Goal: Task Accomplishment & Management: Manage account settings

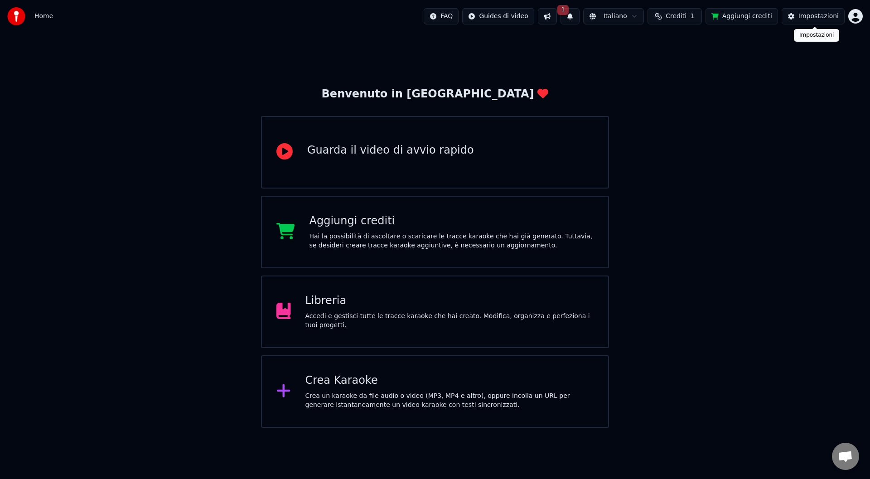
click at [802, 14] on div "Impostazioni" at bounding box center [818, 16] width 40 height 9
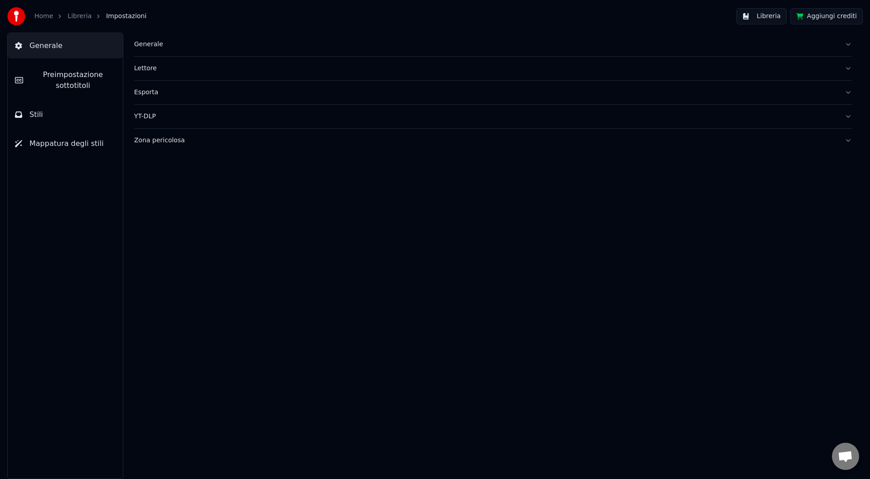
click at [34, 11] on div "Home Libreria Impostazioni" at bounding box center [76, 16] width 139 height 18
click at [39, 17] on link "Home" at bounding box center [43, 16] width 19 height 9
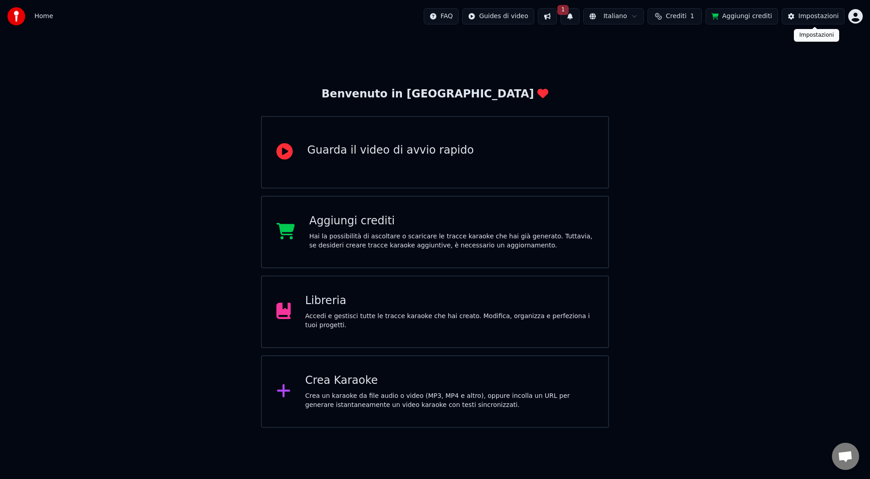
click at [807, 20] on div "Impostazioni" at bounding box center [818, 16] width 40 height 9
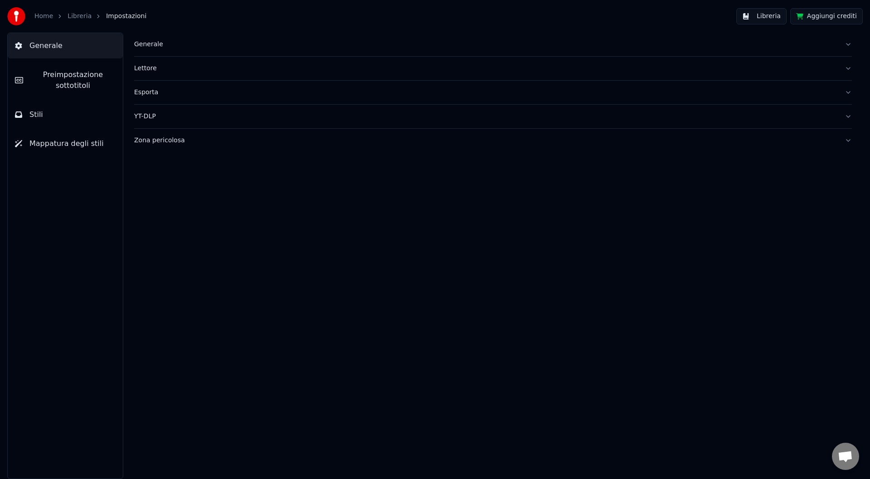
click at [71, 90] on span "Preimpostazione sottotitoli" at bounding box center [72, 80] width 85 height 22
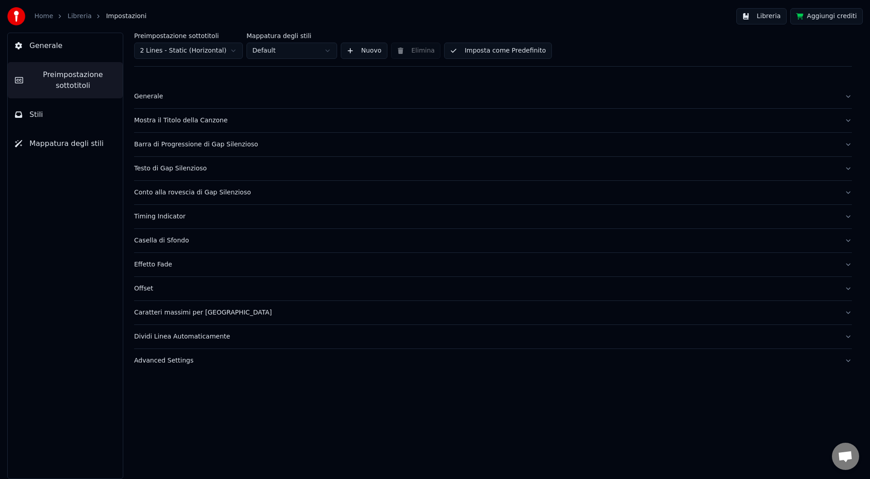
click at [156, 96] on div "Generale" at bounding box center [485, 96] width 703 height 9
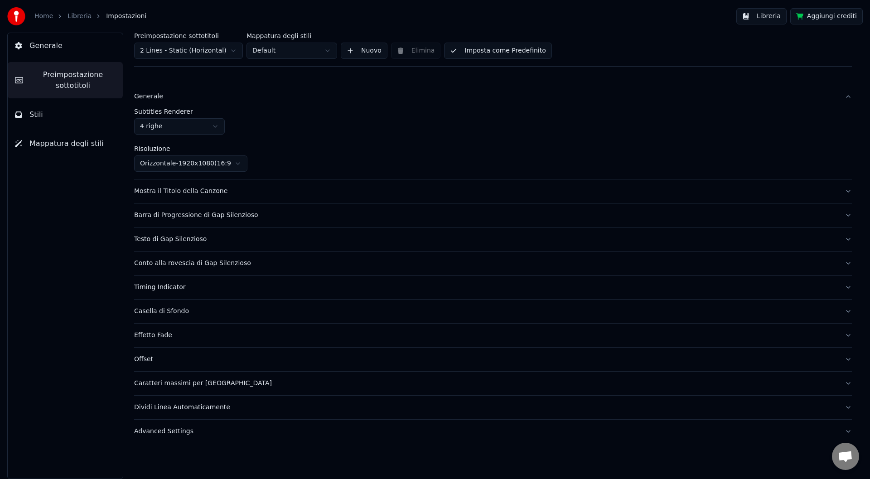
click at [244, 193] on div "Mostra il Titolo della Canzone" at bounding box center [485, 191] width 703 height 9
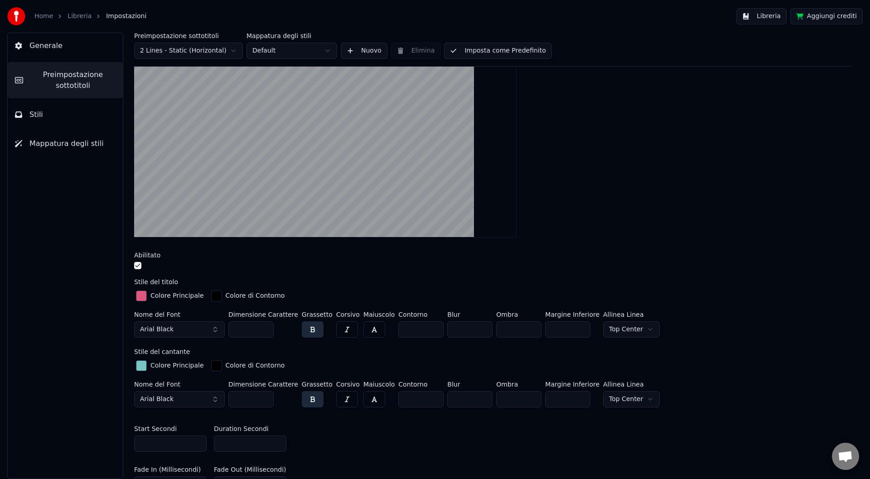
scroll to position [91, 0]
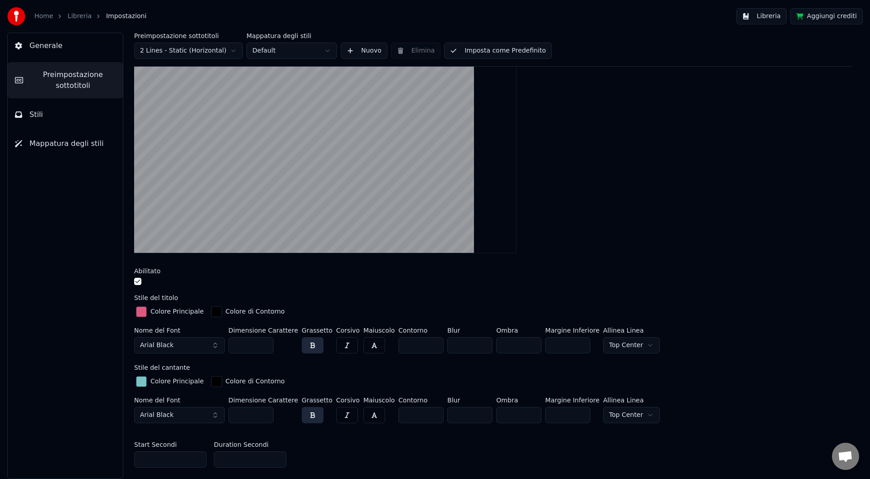
click at [143, 312] on div "button" at bounding box center [141, 311] width 11 height 11
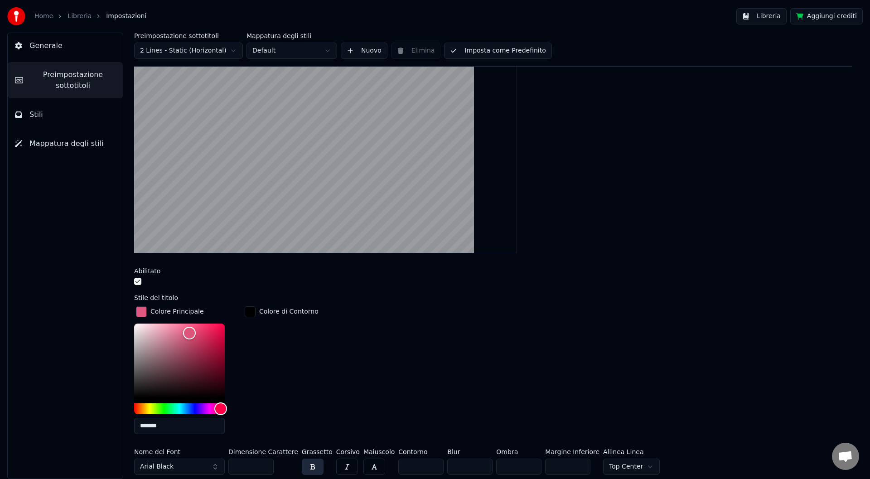
scroll to position [181, 0]
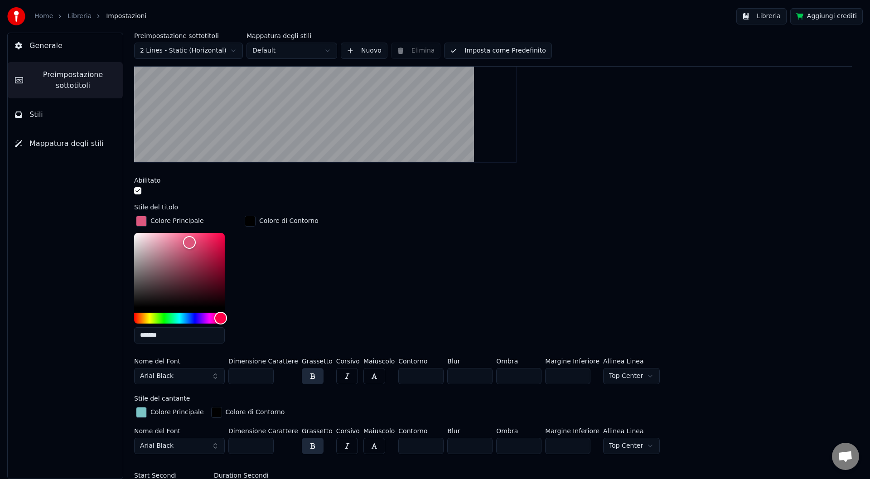
click at [316, 258] on div "Colore Principale ******* Colore di Contorno" at bounding box center [492, 282] width 717 height 137
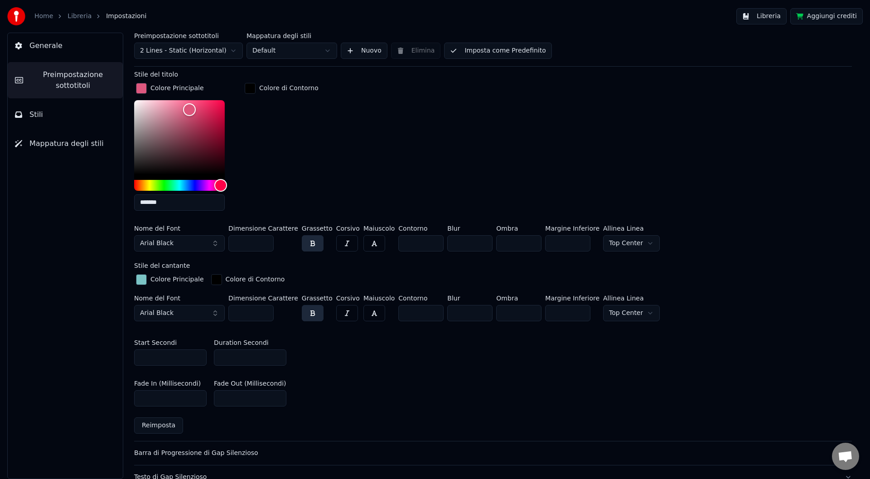
scroll to position [317, 0]
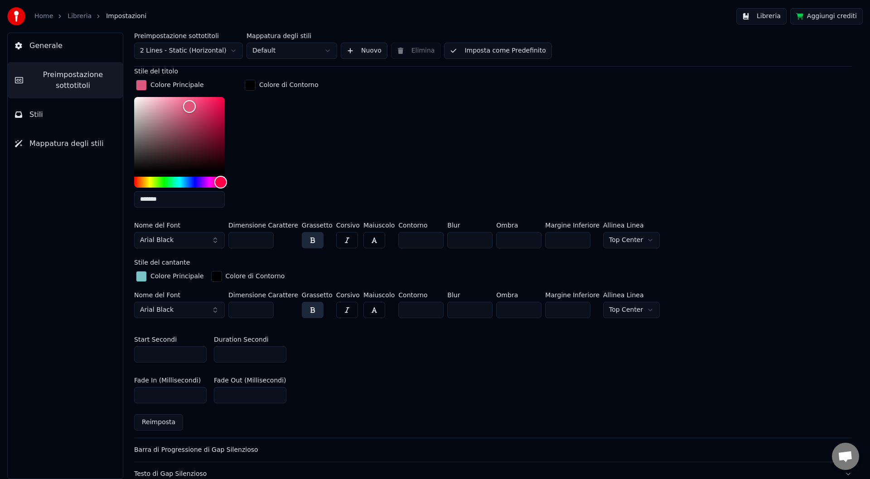
click at [144, 274] on div "button" at bounding box center [141, 276] width 11 height 11
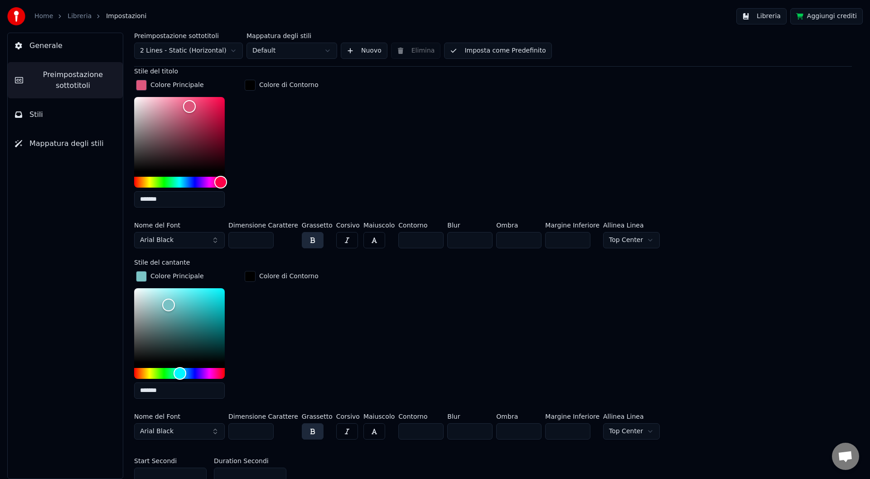
click at [140, 275] on div "button" at bounding box center [141, 276] width 11 height 11
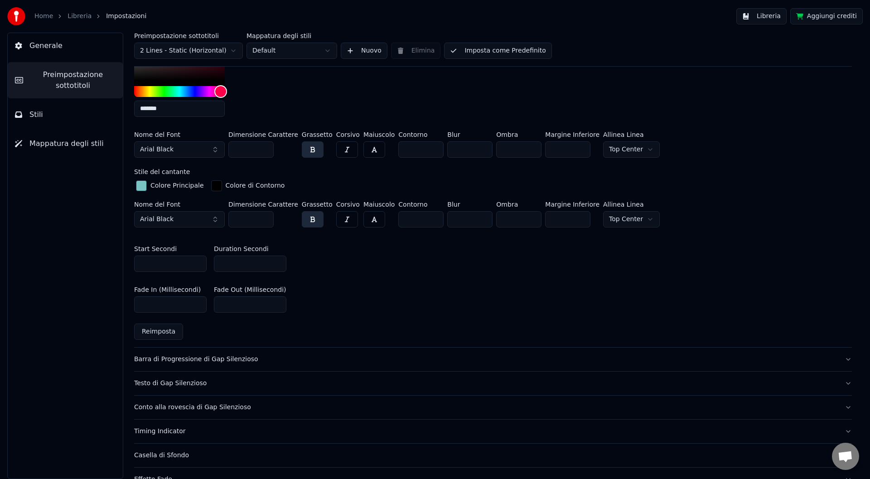
scroll to position [453, 0]
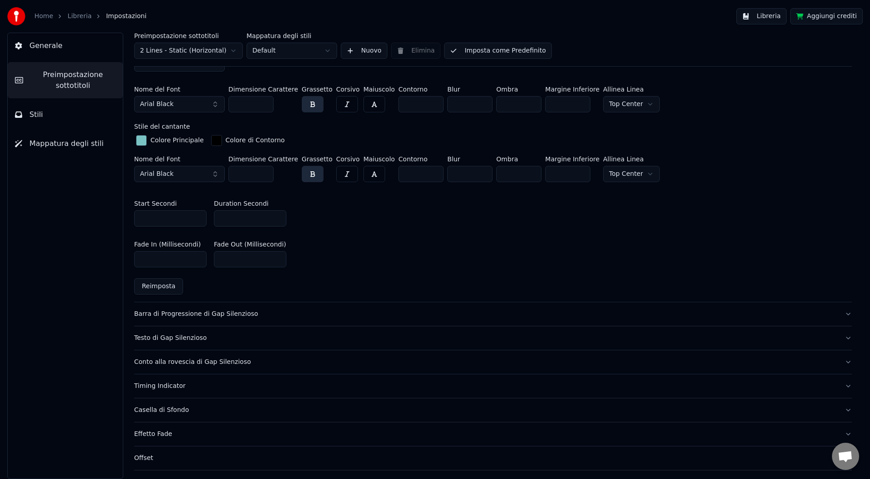
click at [197, 314] on div "Barra di Progressione di Gap Silenzioso" at bounding box center [485, 313] width 703 height 9
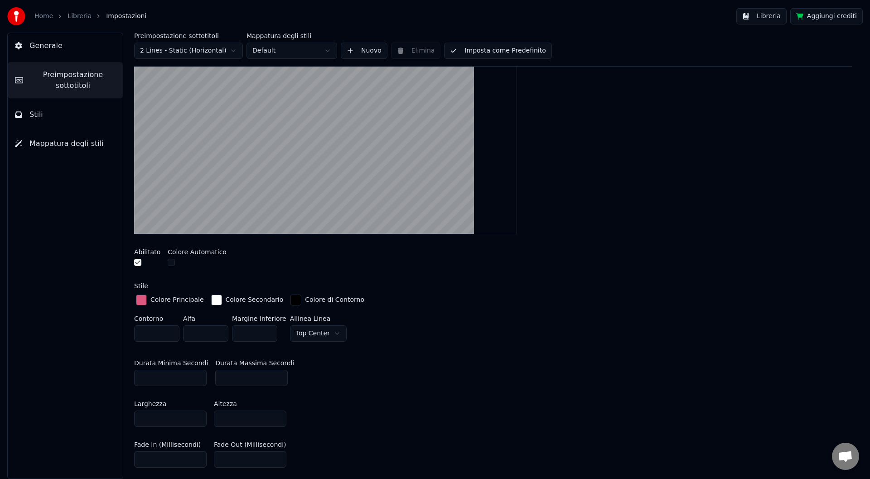
scroll to position [136, 0]
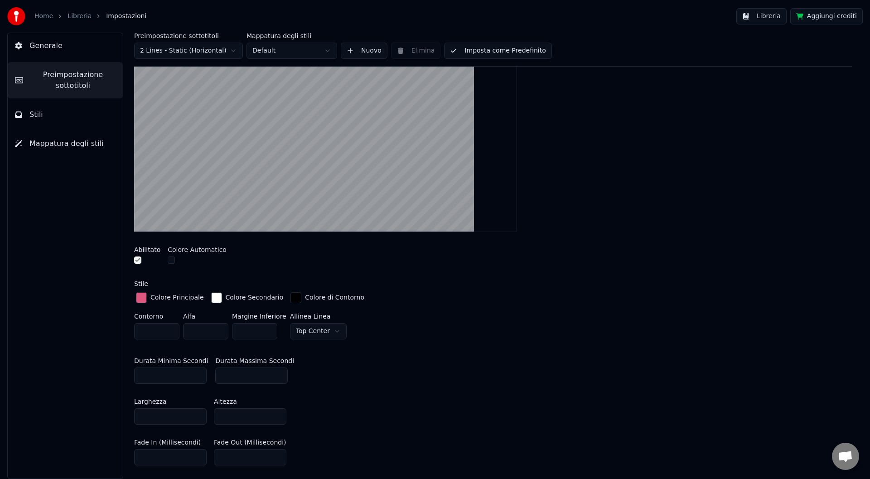
click at [144, 296] on div "button" at bounding box center [141, 297] width 11 height 11
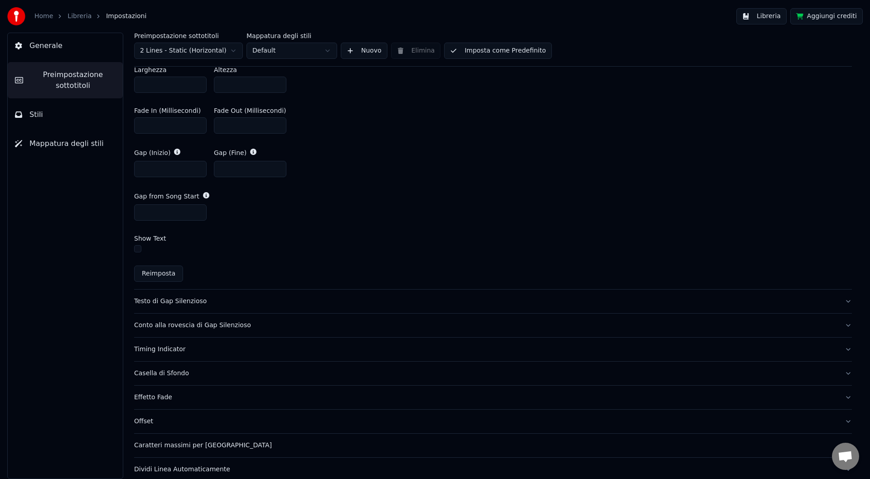
scroll to position [621, 0]
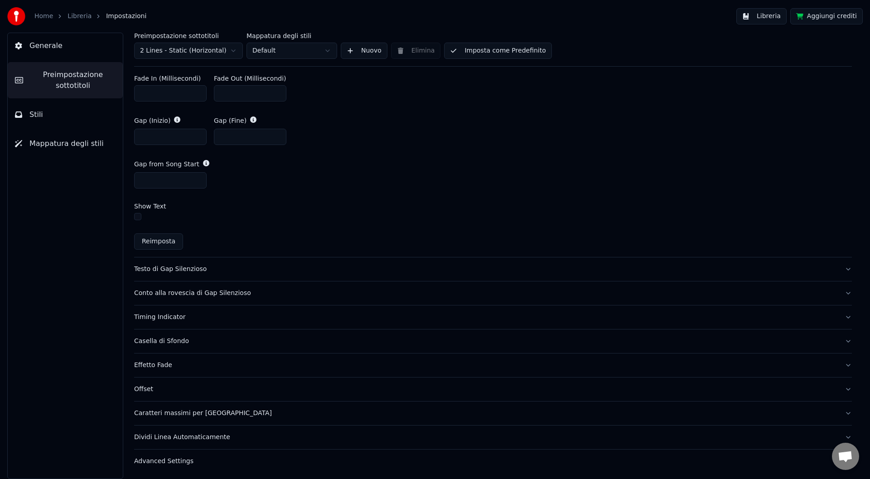
click at [216, 262] on button "Testo di Gap Silenzioso" at bounding box center [492, 269] width 717 height 24
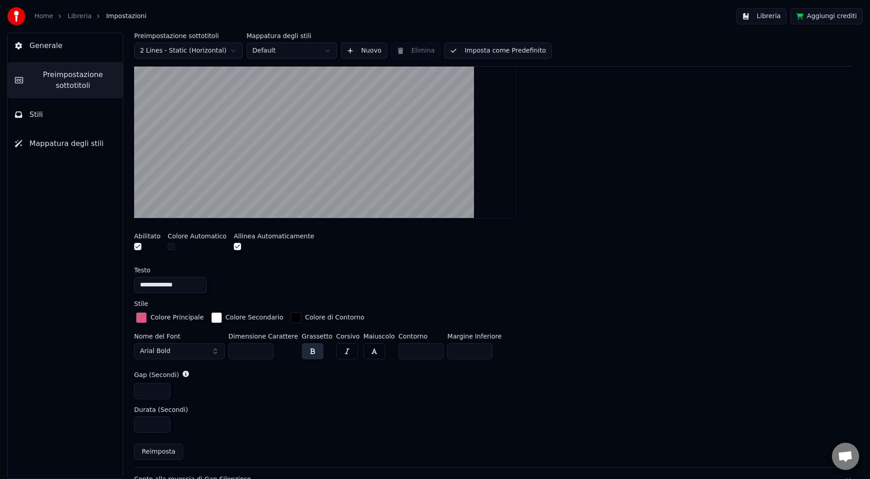
scroll to position [181, 0]
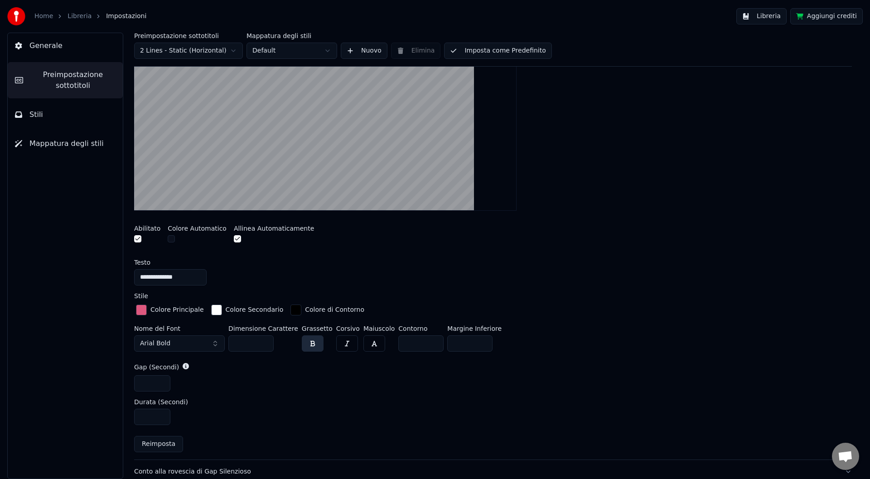
click at [144, 310] on div "button" at bounding box center [141, 309] width 11 height 11
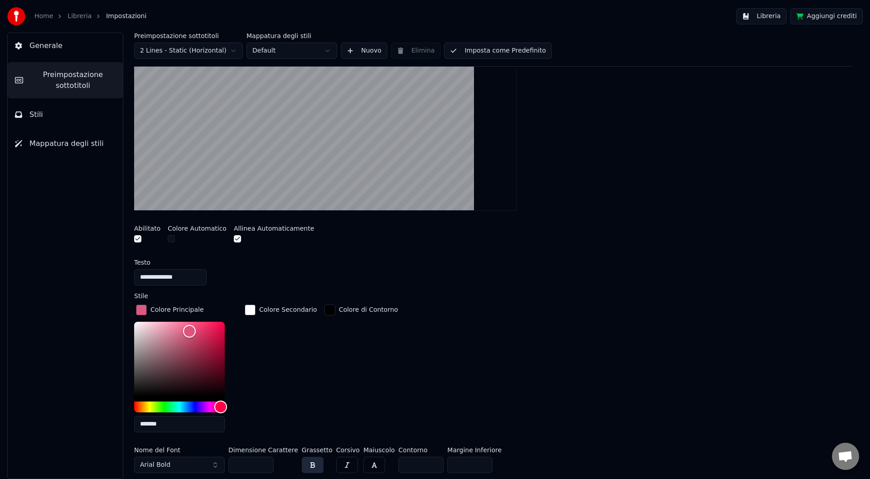
click at [271, 337] on div "Colore Secondario" at bounding box center [281, 371] width 76 height 137
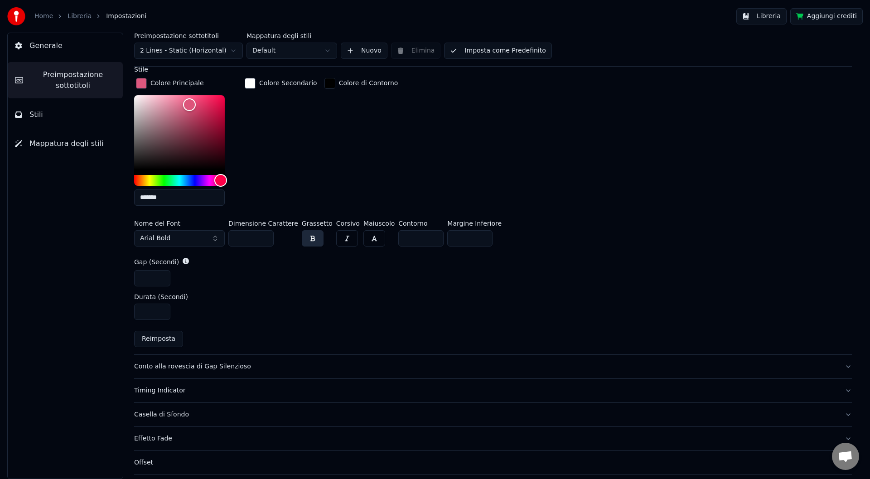
scroll to position [453, 0]
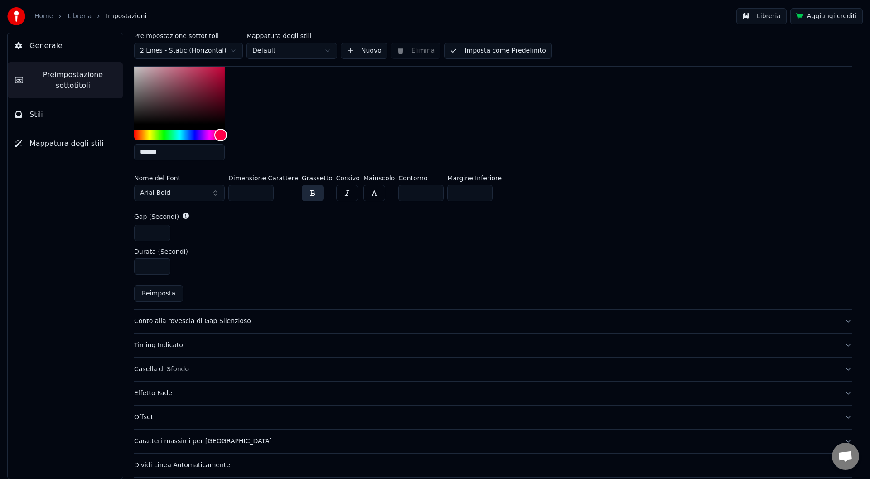
click at [293, 318] on div "Conto alla rovescia di Gap Silenzioso" at bounding box center [485, 321] width 703 height 9
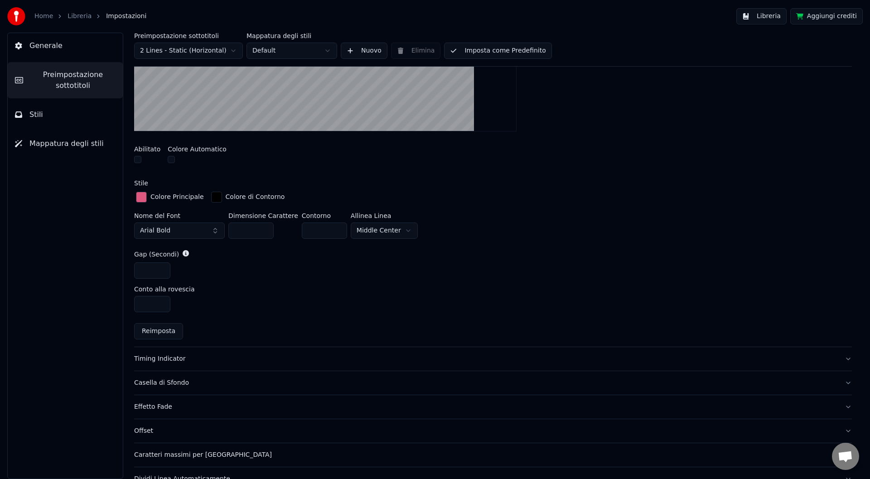
scroll to position [327, 0]
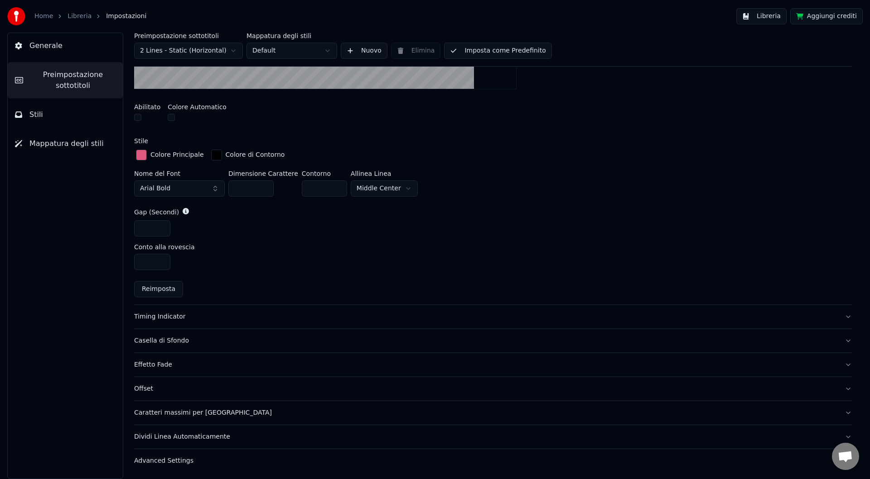
click at [212, 316] on div "Timing Indicator" at bounding box center [485, 316] width 703 height 9
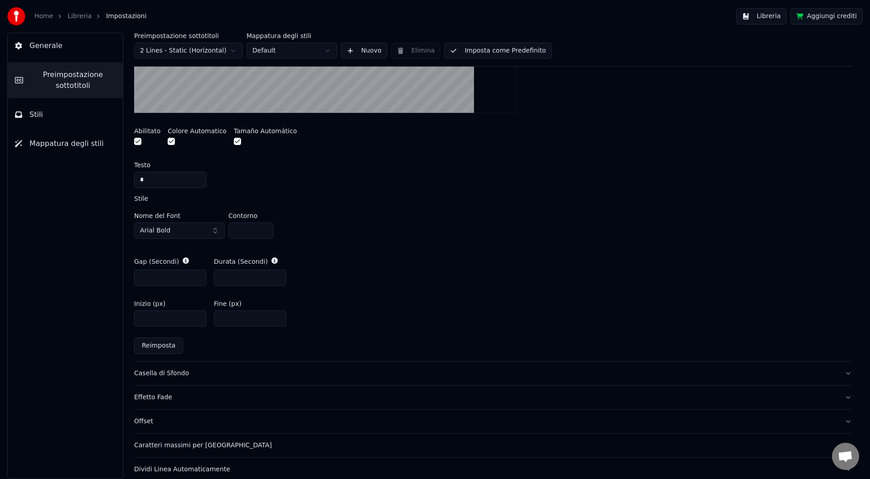
click at [196, 371] on div "Casella di Sfondo" at bounding box center [485, 373] width 703 height 9
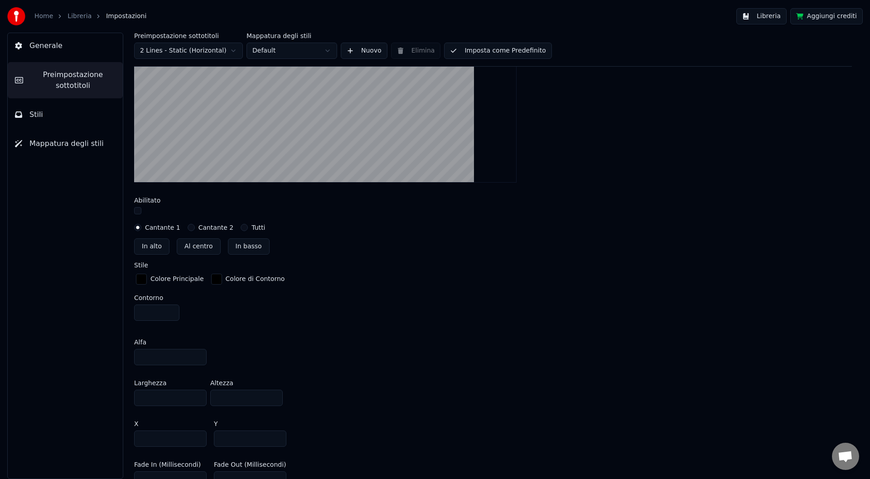
scroll to position [451, 0]
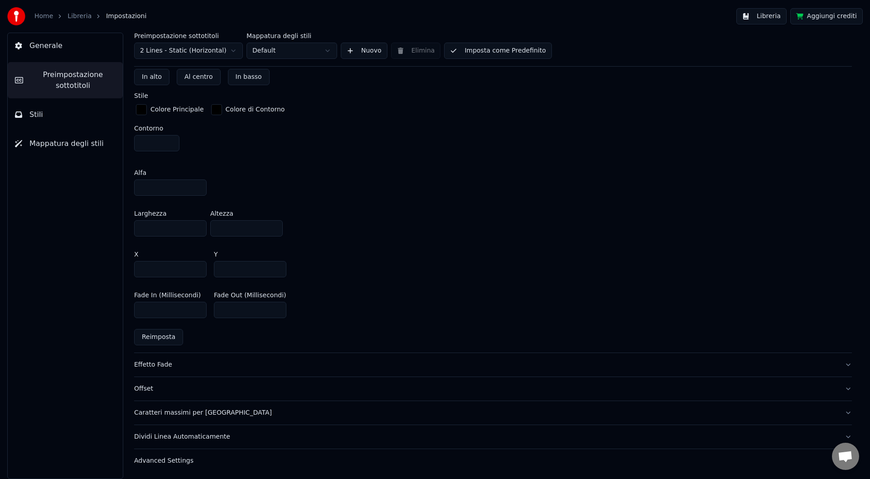
click at [209, 369] on button "Effetto Fade" at bounding box center [492, 365] width 717 height 24
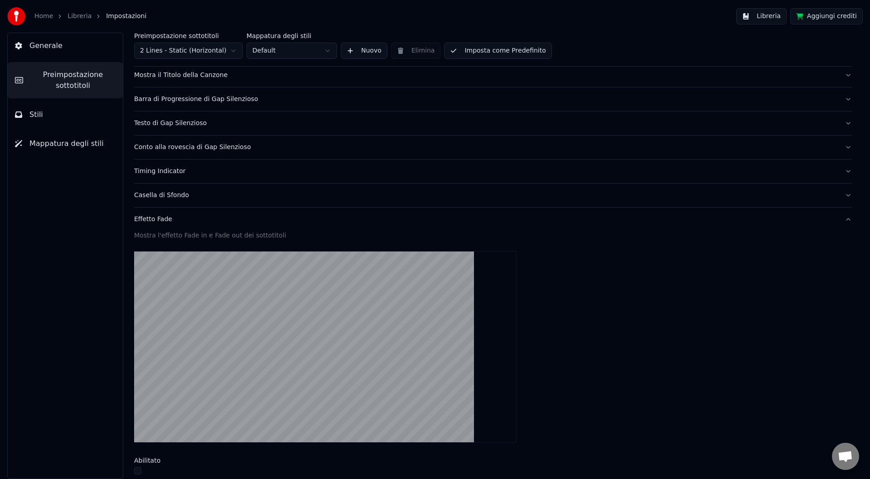
scroll to position [226, 0]
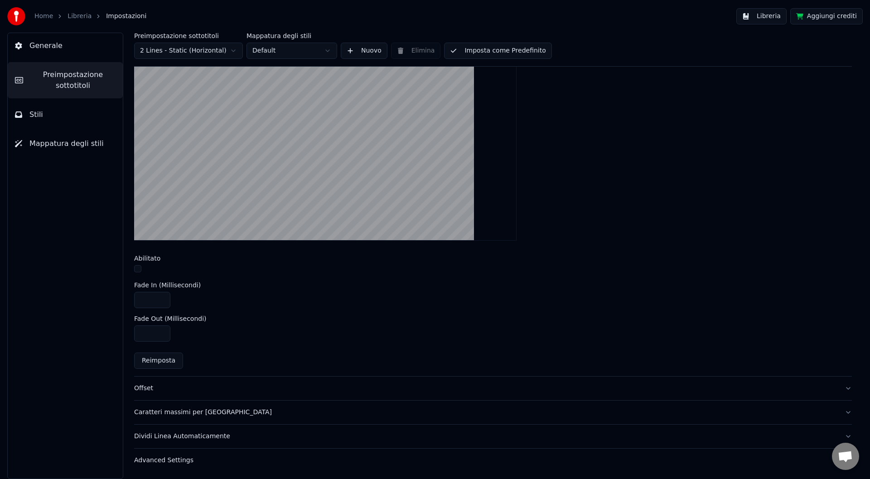
click at [204, 380] on button "Offset" at bounding box center [492, 388] width 717 height 24
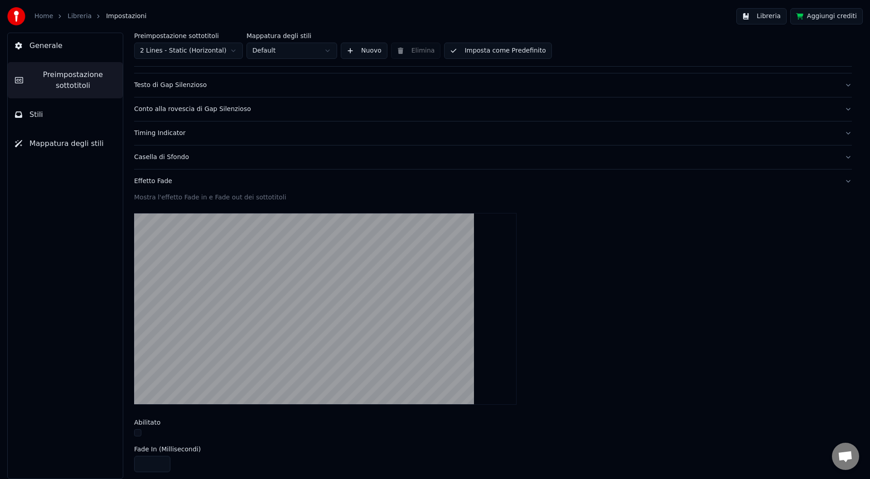
scroll to position [8, 0]
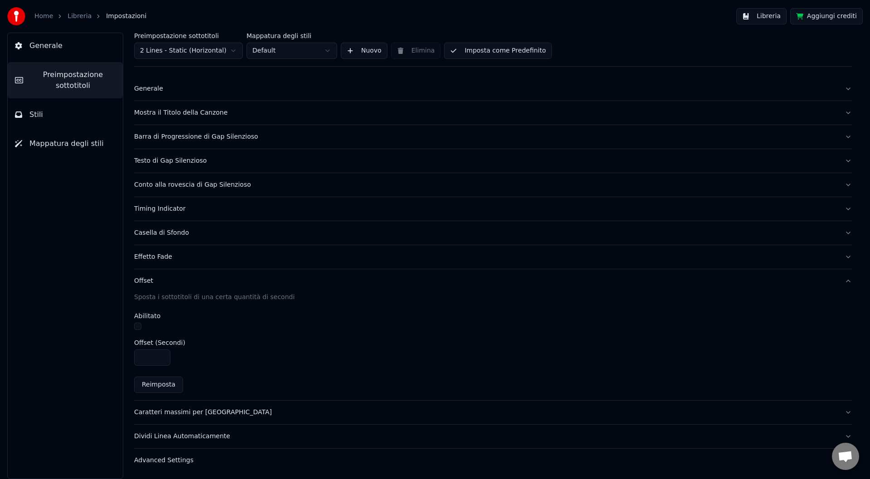
click at [212, 405] on button "Caratteri massimi per [GEOGRAPHIC_DATA]" at bounding box center [492, 412] width 717 height 24
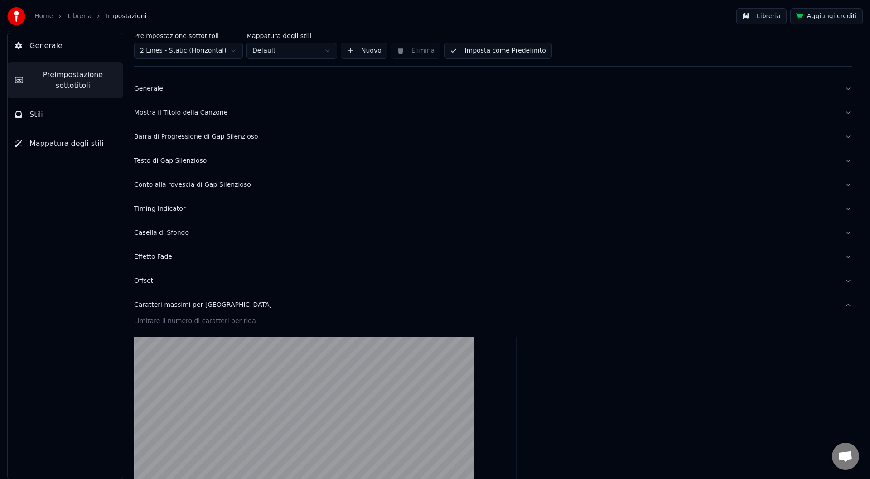
scroll to position [214, 0]
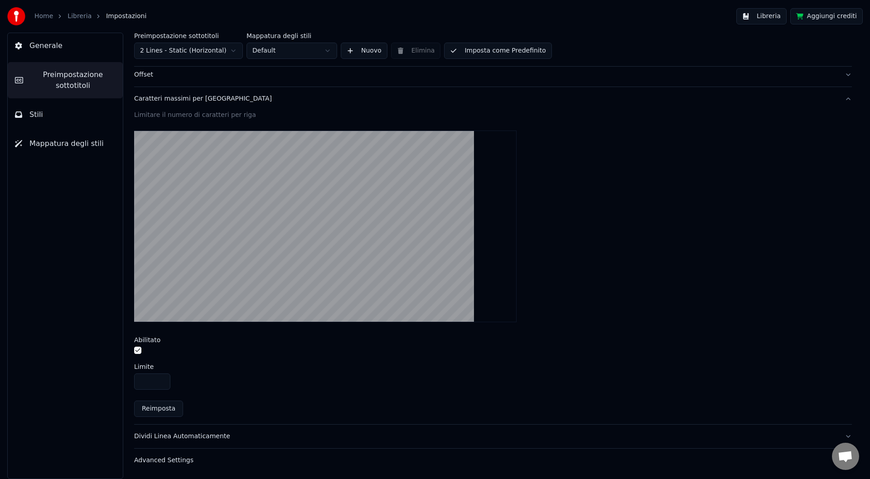
click at [224, 432] on div "Dividi Linea Automaticamente" at bounding box center [485, 436] width 703 height 9
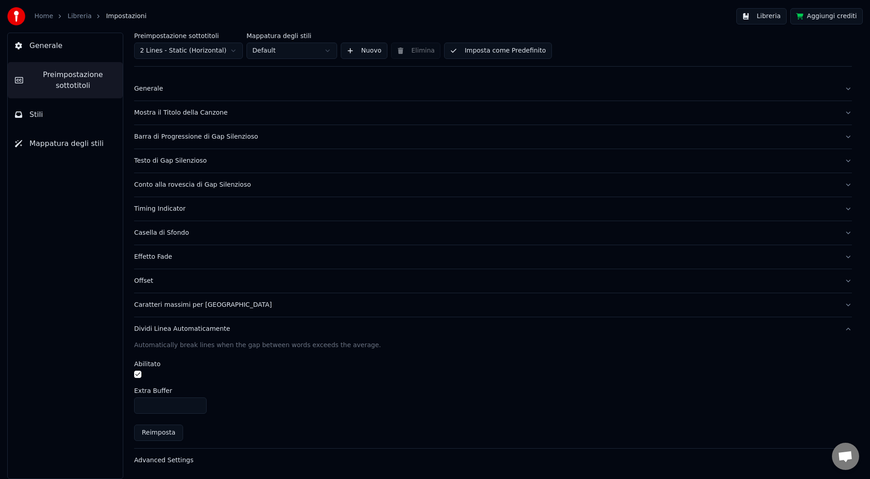
scroll to position [8, 0]
click at [216, 452] on button "Advanced Settings" at bounding box center [492, 460] width 717 height 24
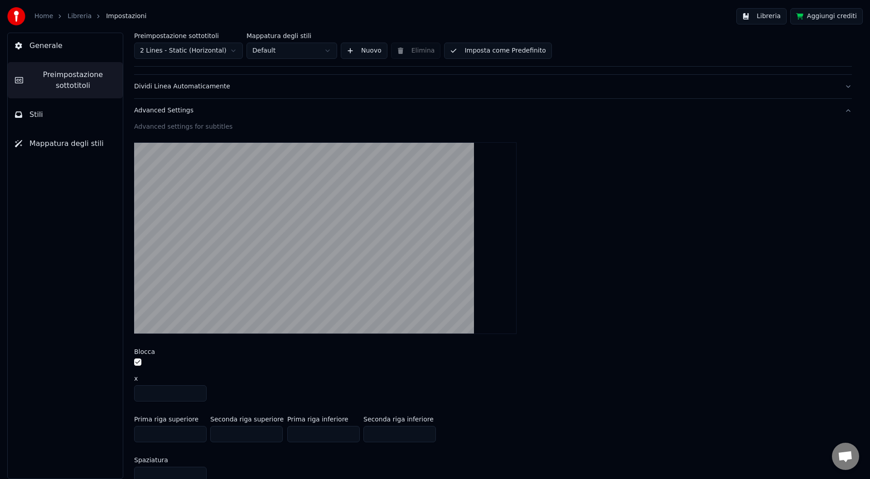
scroll to position [295, 0]
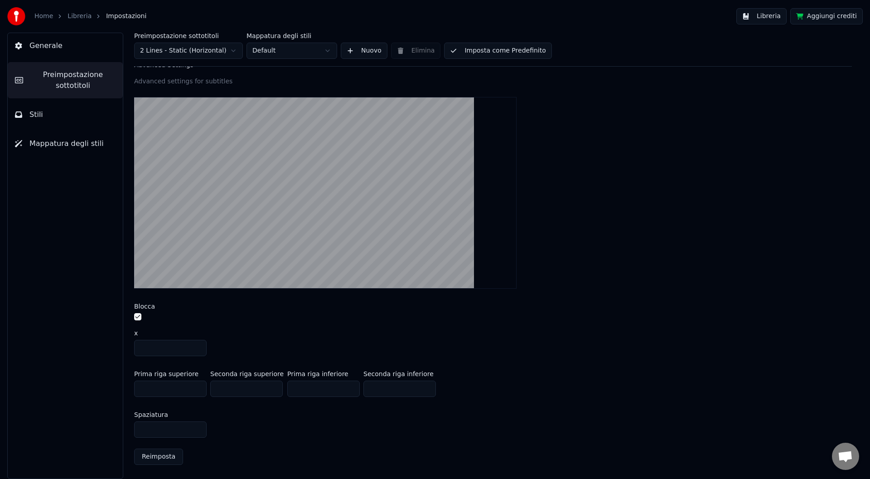
click at [87, 112] on button "Stili" at bounding box center [65, 114] width 115 height 25
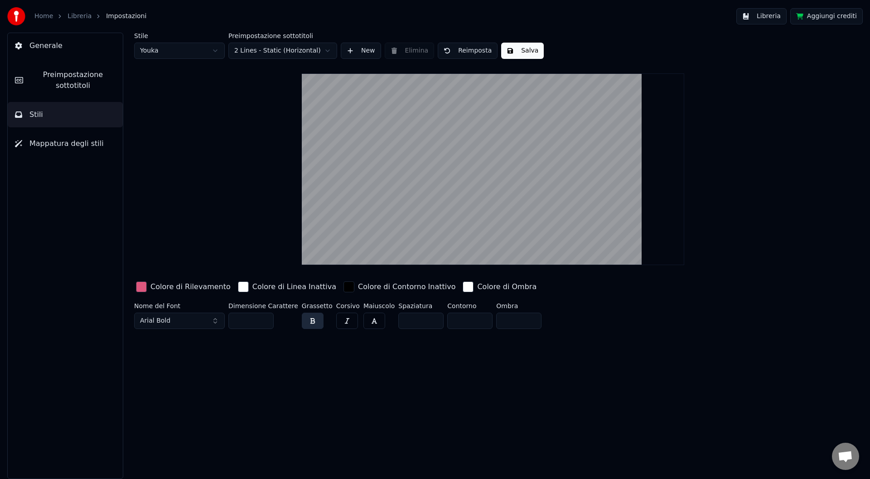
click at [182, 287] on div "Colore di Rilevamento" at bounding box center [190, 286] width 80 height 11
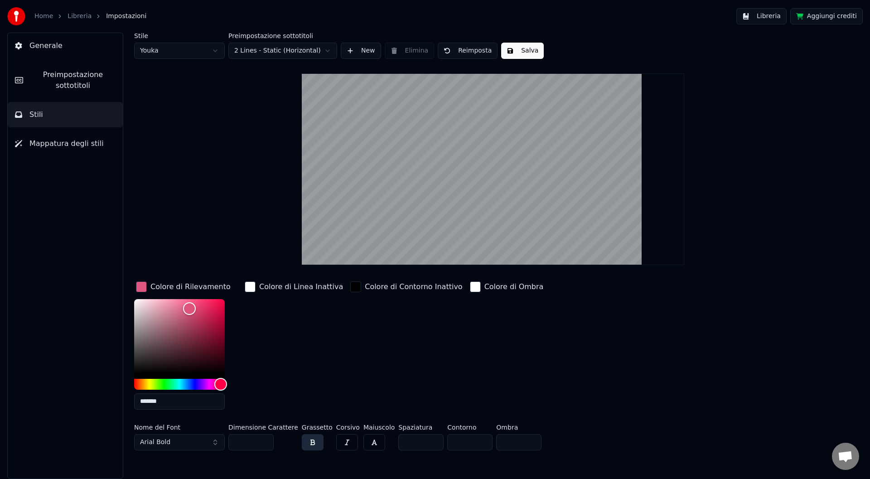
click at [182, 287] on div "Colore di Rilevamento" at bounding box center [190, 286] width 80 height 11
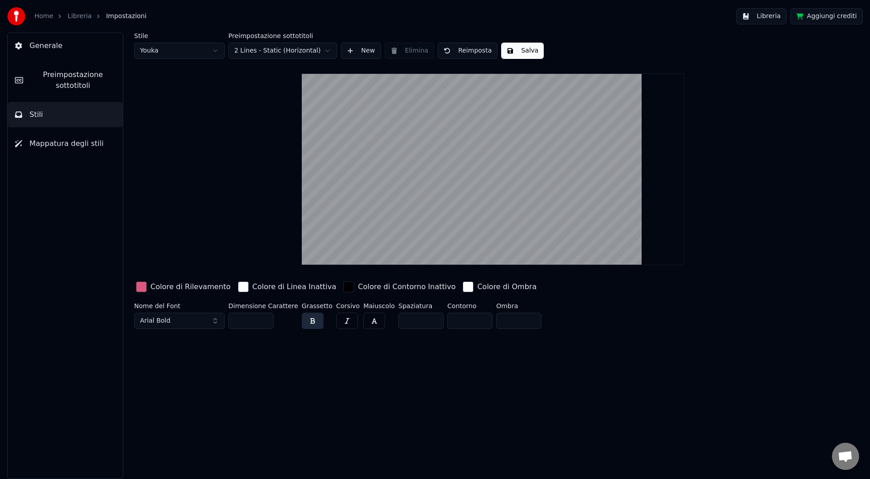
click at [29, 144] on span "Mappatura degli stili" at bounding box center [66, 143] width 74 height 11
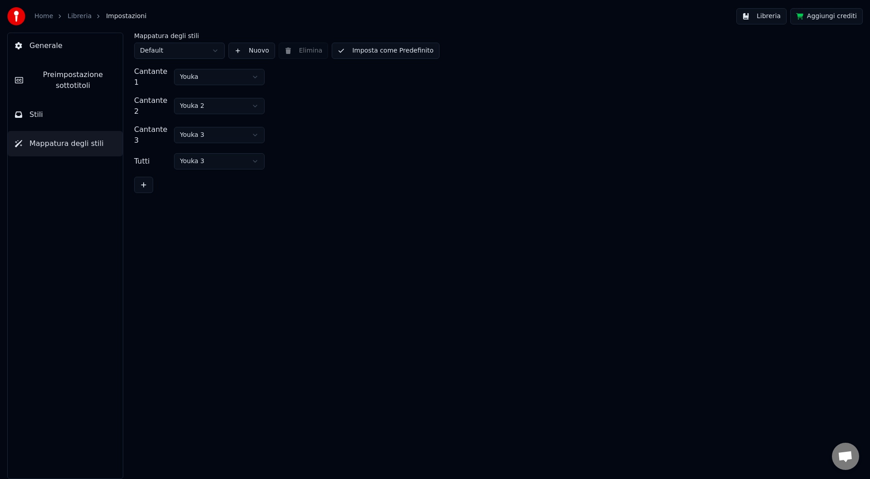
click at [47, 112] on button "Stili" at bounding box center [65, 114] width 115 height 25
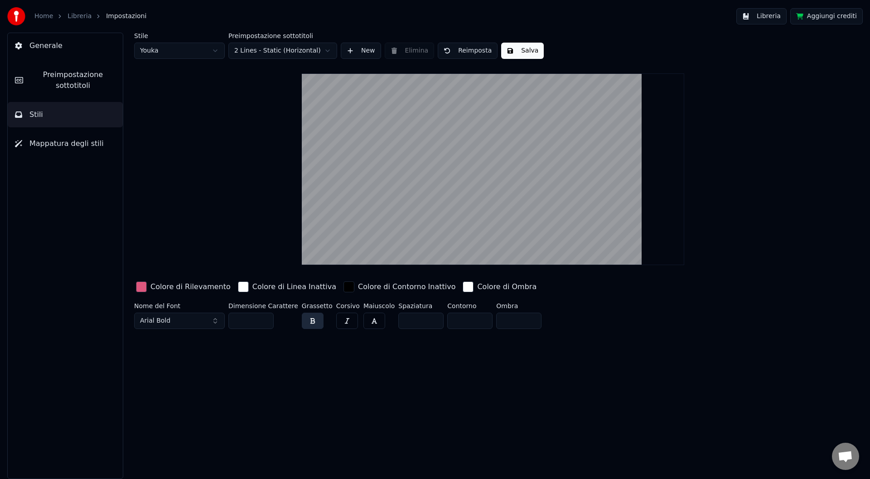
click at [181, 56] on html "Home Libreria Impostazioni Libreria Aggiungi crediti Generale Preimpostazione s…" at bounding box center [435, 239] width 870 height 479
click at [174, 53] on html "Home Libreria Impostazioni Libreria Aggiungi crediti Generale Preimpostazione s…" at bounding box center [435, 239] width 870 height 479
click at [181, 54] on html "Home Libreria Impostazioni Libreria Aggiungi crediti Generale Preimpostazione s…" at bounding box center [435, 239] width 870 height 479
click at [178, 54] on html "Home Libreria Impostazioni Libreria Aggiungi crediti Generale Preimpostazione s…" at bounding box center [435, 239] width 870 height 479
click at [176, 52] on html "Home Libreria Impostazioni Libreria Aggiungi crediti Generale Preimpostazione s…" at bounding box center [435, 239] width 870 height 479
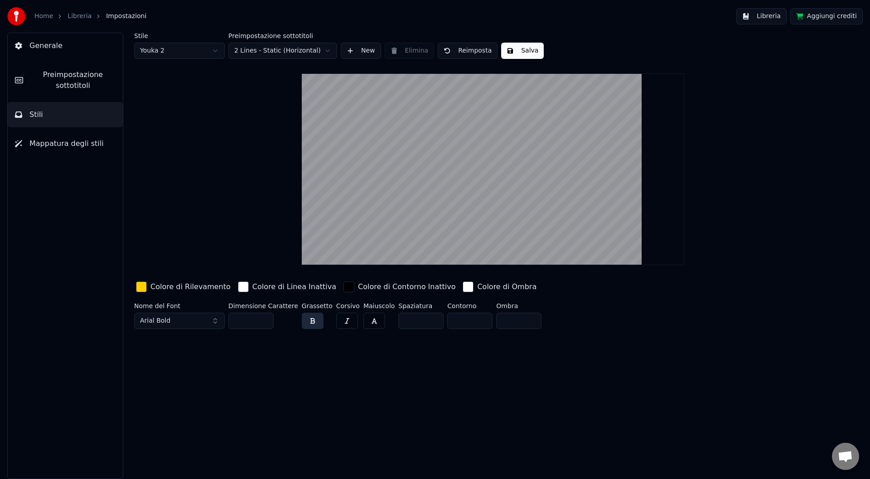
click at [167, 288] on div "Colore di Rilevamento" at bounding box center [190, 286] width 80 height 11
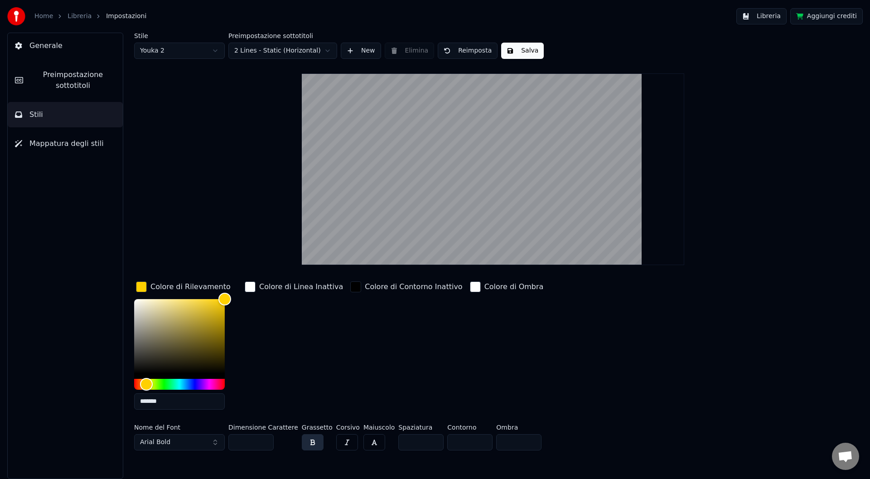
click at [178, 51] on html "Home Libreria Impostazioni Libreria Aggiungi crediti Generale Preimpostazione s…" at bounding box center [435, 239] width 870 height 479
type input "***"
type input "*******"
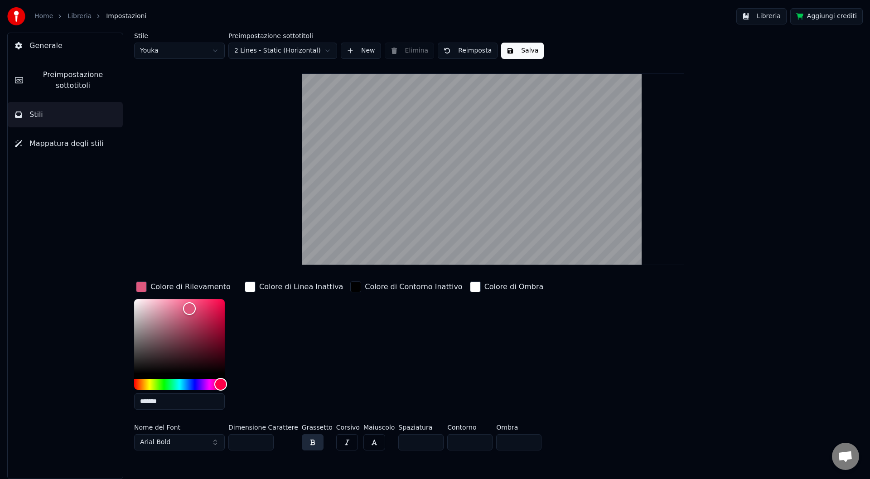
click at [205, 173] on div "Stile Youka Preimpostazione sottotitoli 2 Lines - Static (Horizontal) New Elimi…" at bounding box center [492, 243] width 717 height 421
click at [62, 78] on span "Preimpostazione sottotitoli" at bounding box center [72, 80] width 85 height 22
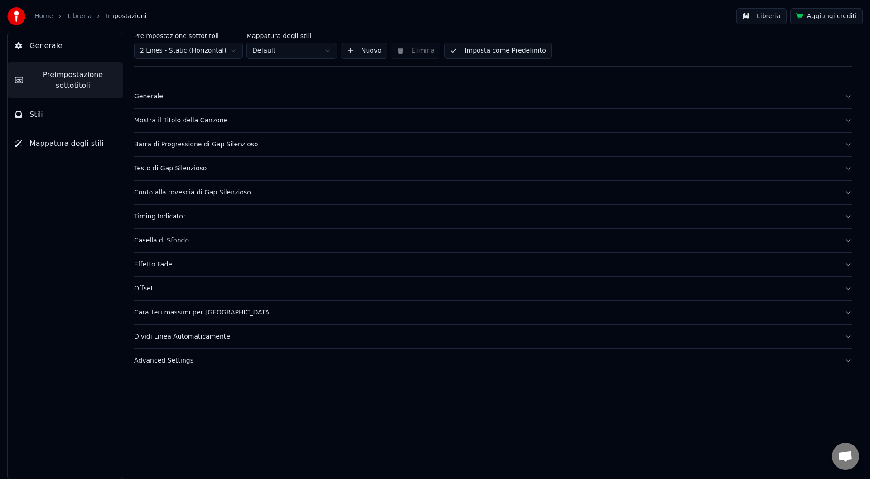
click at [68, 107] on button "Stili" at bounding box center [65, 114] width 115 height 25
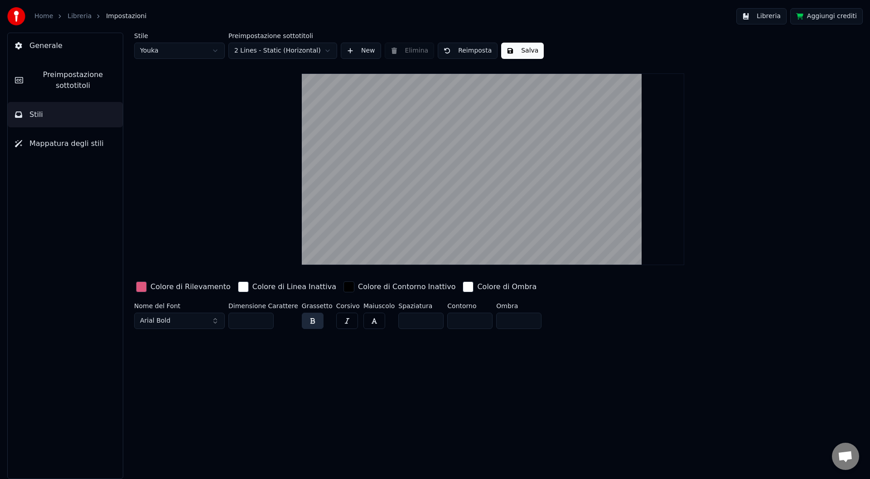
click at [211, 49] on html "Home Libreria Impostazioni Libreria Aggiungi crediti Generale Preimpostazione s…" at bounding box center [435, 239] width 870 height 479
click at [263, 317] on input "**" at bounding box center [250, 320] width 45 height 16
type input "***"
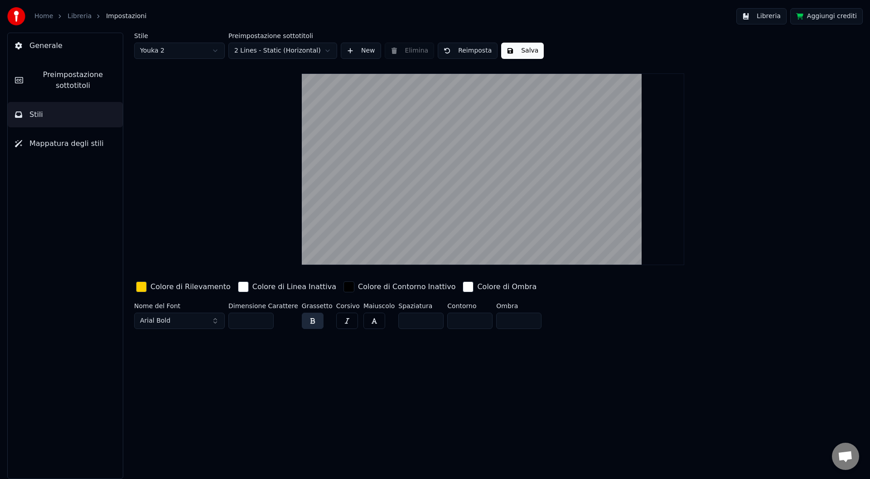
click at [263, 317] on input "***" at bounding box center [250, 320] width 45 height 16
click at [158, 287] on div "Colore di Rilevamento" at bounding box center [190, 286] width 80 height 11
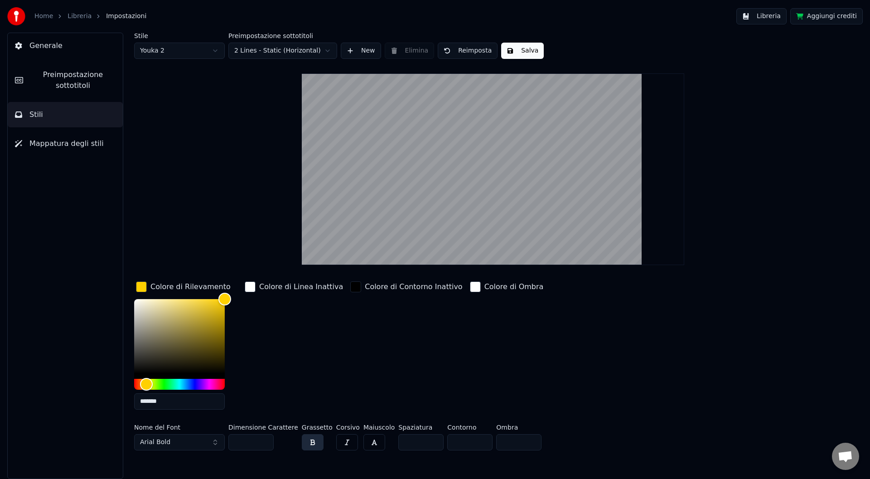
click at [192, 253] on div "Stile Youka 2 Preimpostazione sottotitoli 2 Lines - Static (Horizontal) New Eli…" at bounding box center [492, 243] width 717 height 421
click at [62, 92] on button "Preimpostazione sottotitoli" at bounding box center [65, 80] width 115 height 36
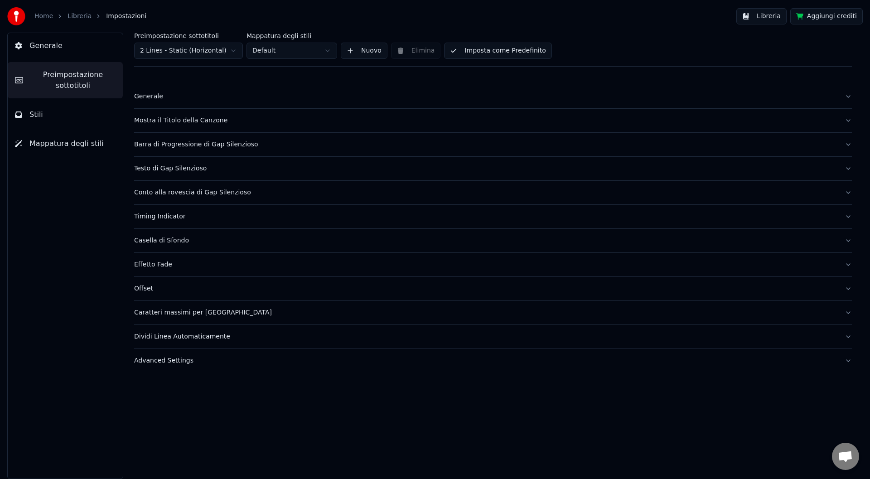
click at [159, 99] on div "Generale" at bounding box center [485, 96] width 703 height 9
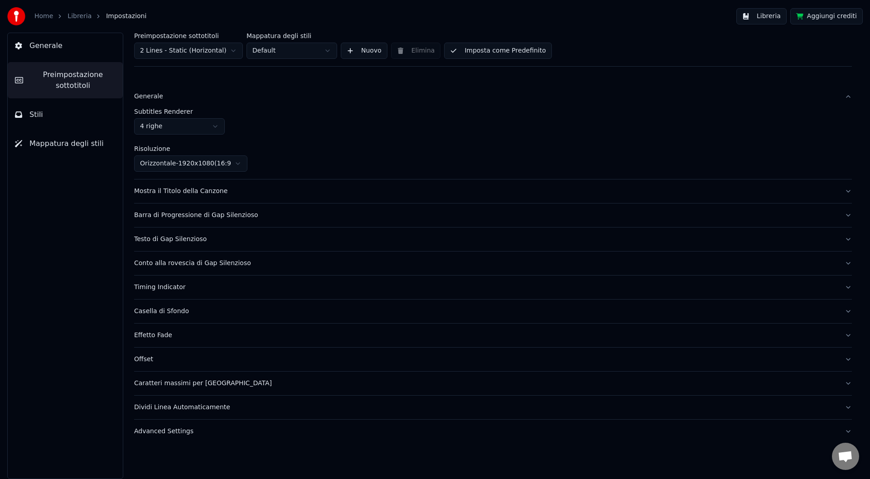
click at [38, 114] on span "Stili" at bounding box center [36, 114] width 14 height 11
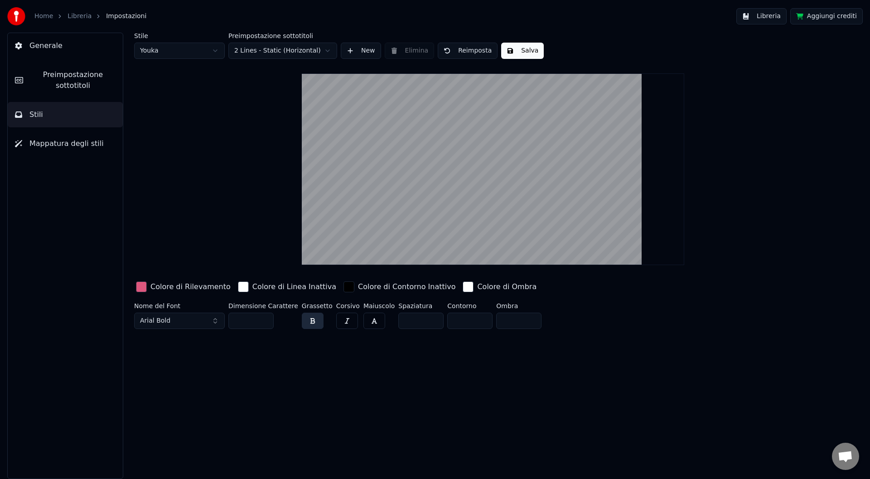
click at [77, 93] on button "Preimpostazione sottotitoli" at bounding box center [65, 80] width 115 height 36
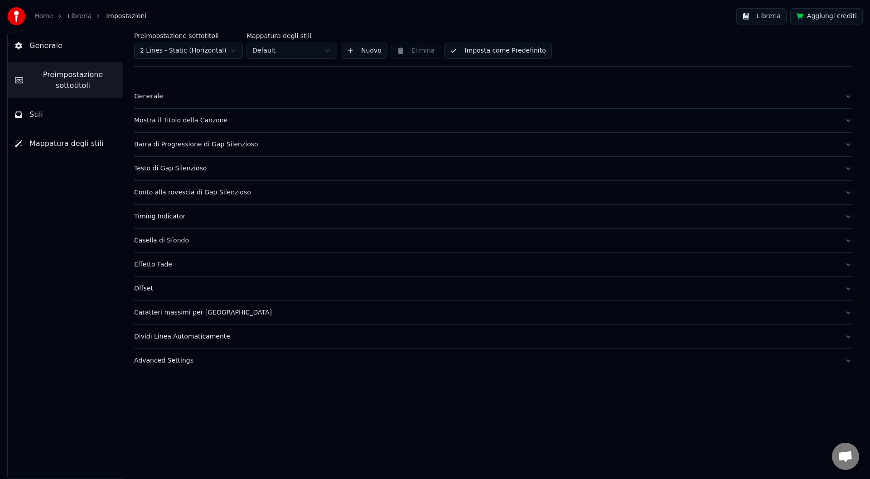
click at [88, 141] on span "Mappatura degli stili" at bounding box center [66, 143] width 74 height 11
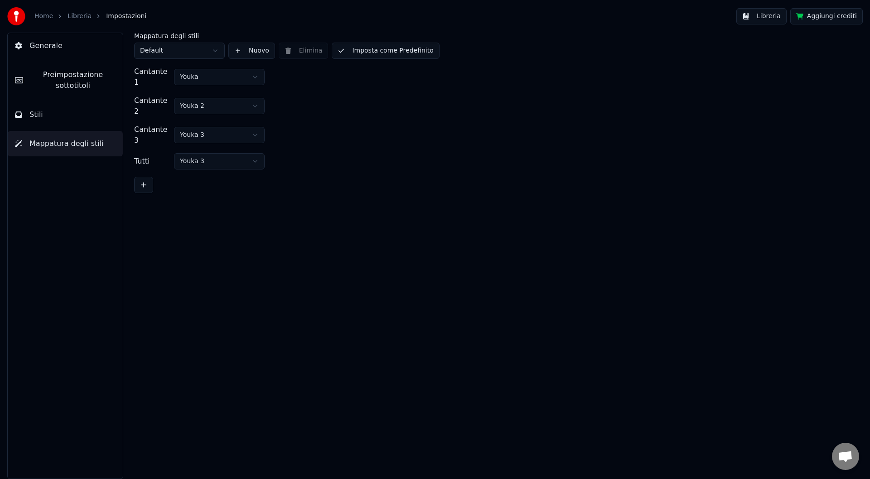
click at [78, 14] on link "Libreria" at bounding box center [79, 16] width 24 height 9
